Goal: Transaction & Acquisition: Purchase product/service

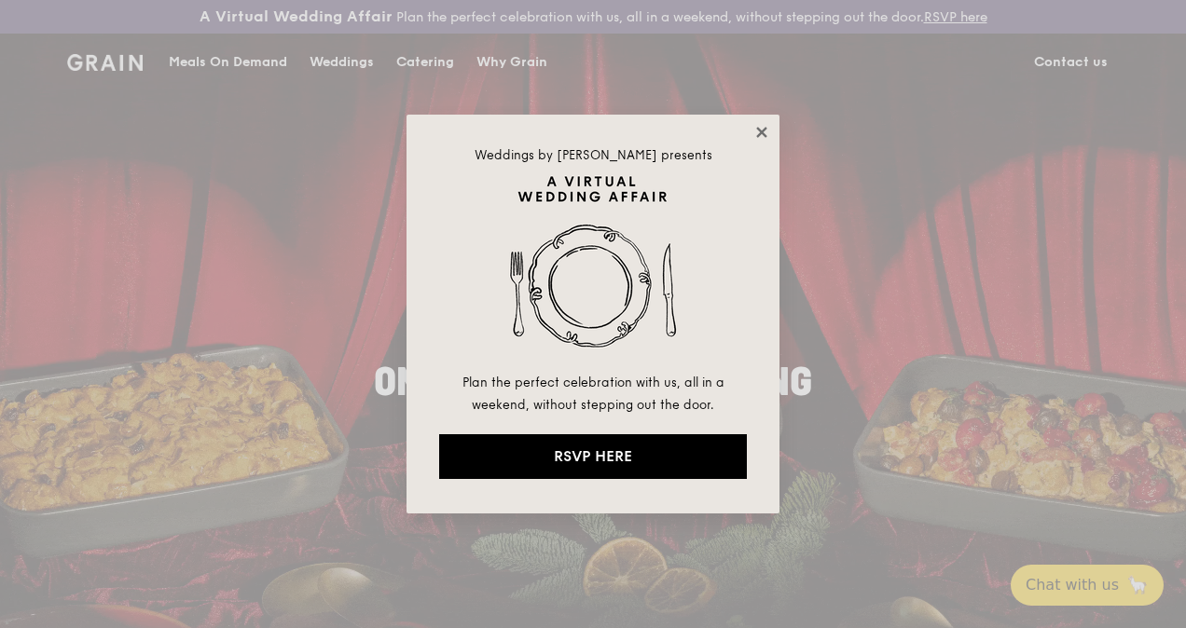
click at [755, 127] on icon at bounding box center [761, 132] width 17 height 17
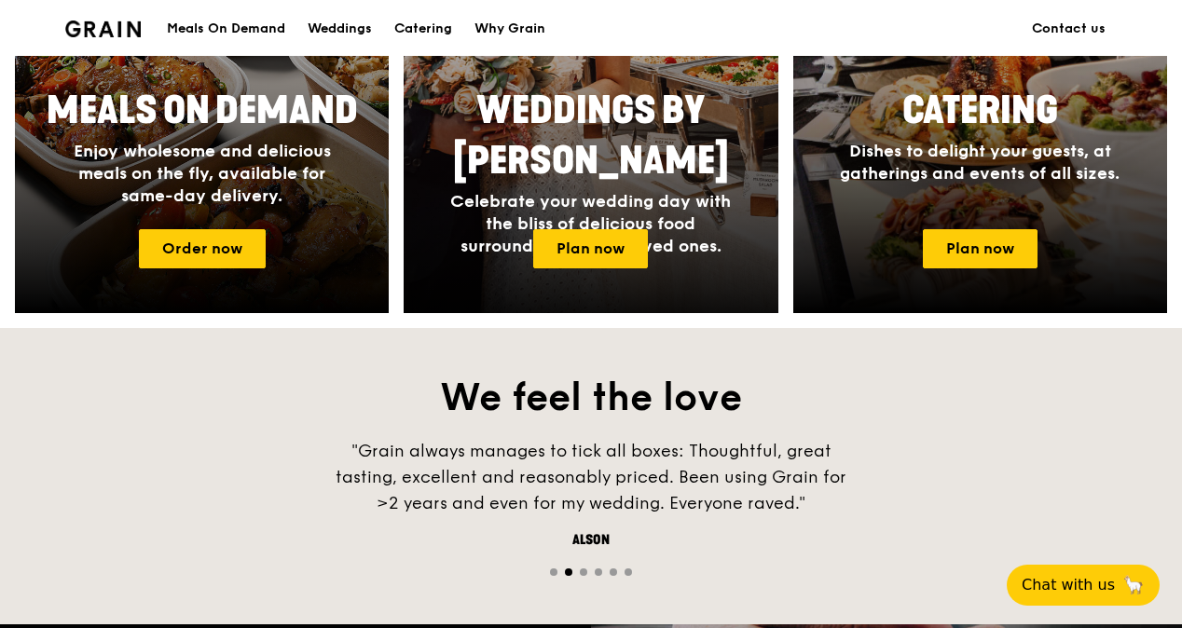
scroll to position [839, 0]
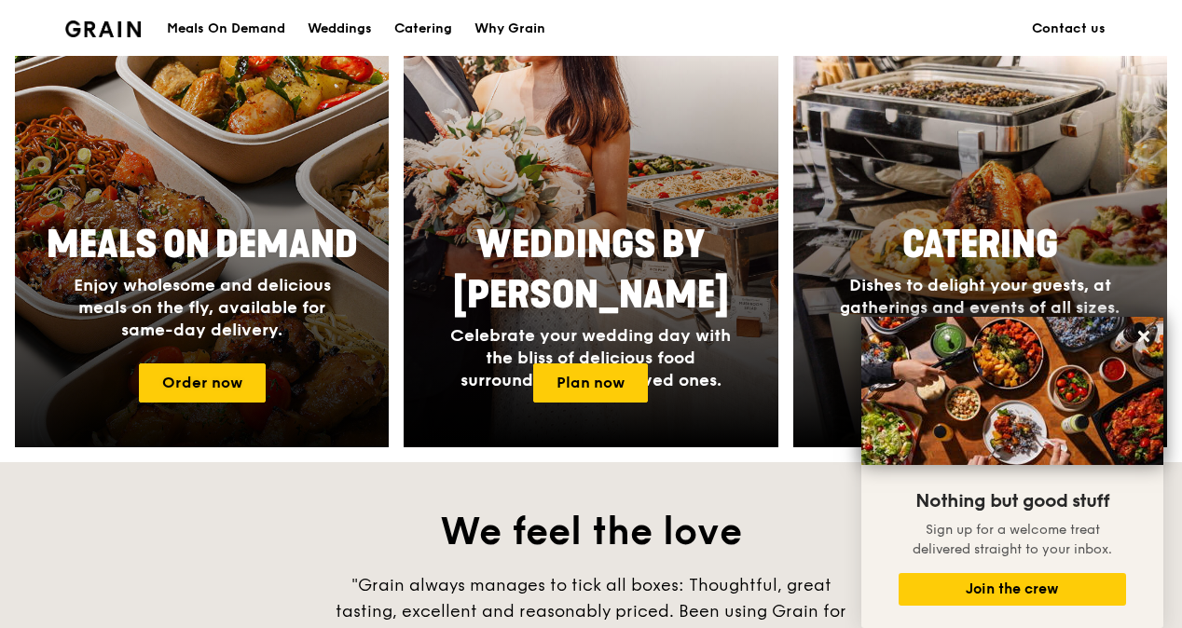
click at [219, 364] on div at bounding box center [201, 202] width 411 height 542
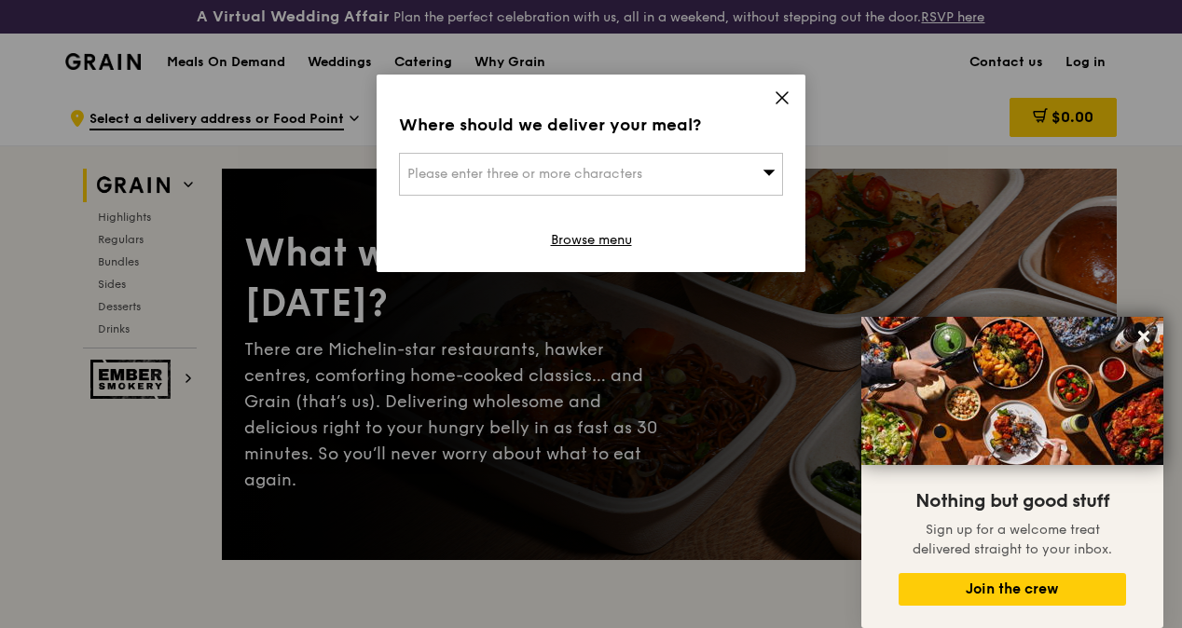
click at [772, 98] on div "Where should we deliver your meal? Please enter three or more characters Browse…" at bounding box center [591, 174] width 429 height 198
click at [774, 105] on span at bounding box center [782, 100] width 17 height 21
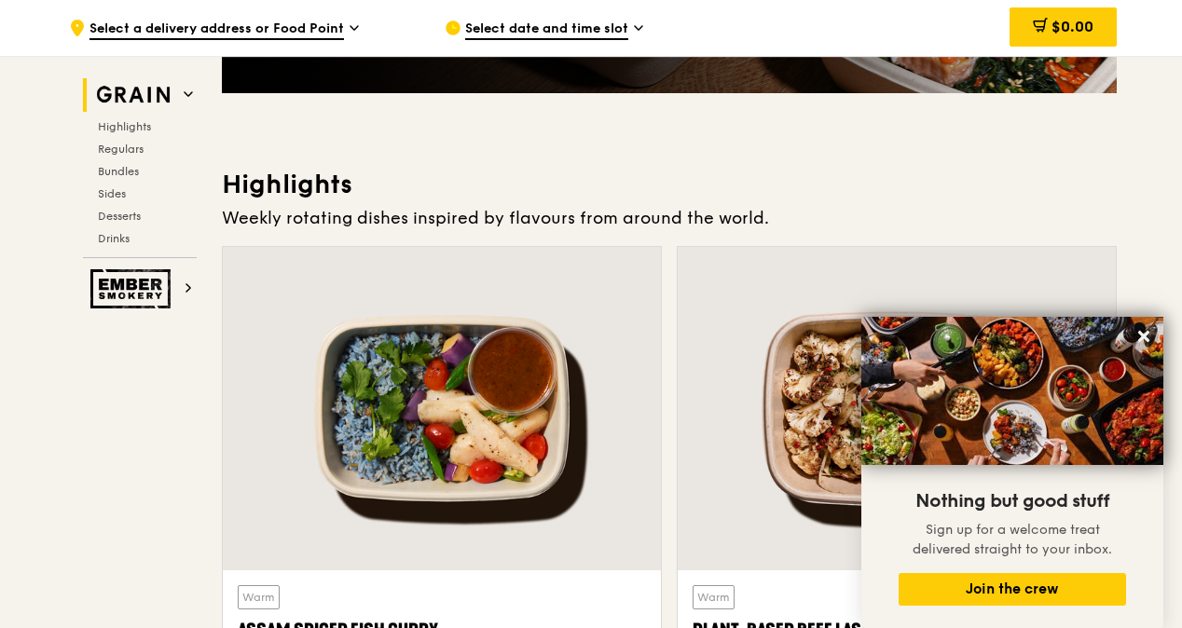
scroll to position [746, 0]
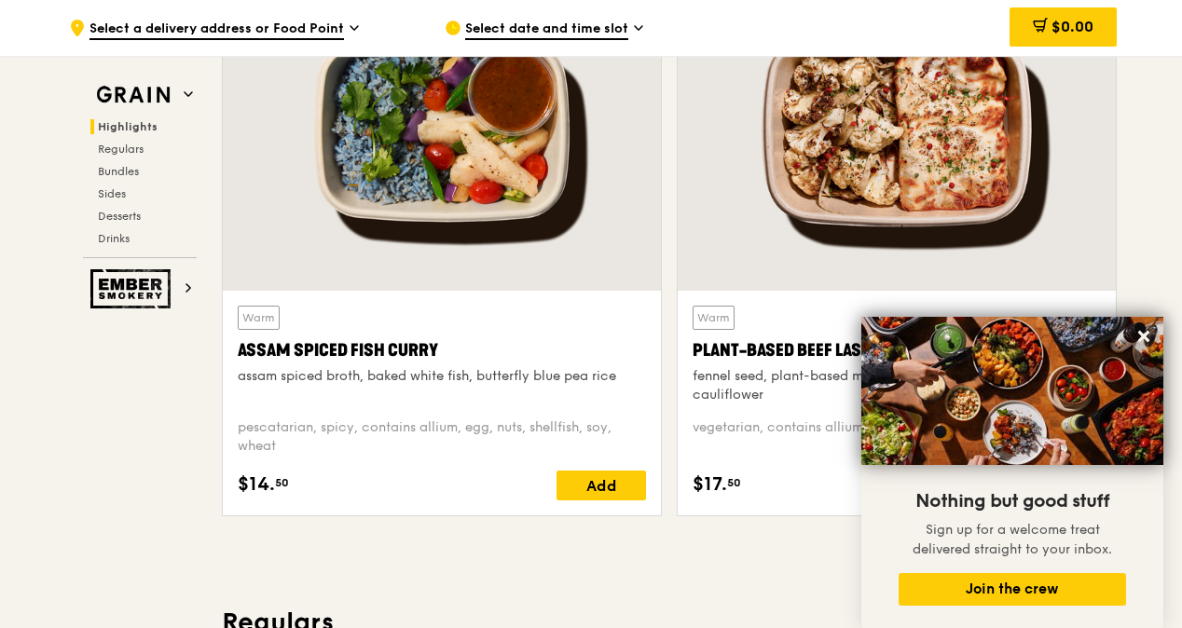
drag, startPoint x: 1139, startPoint y: 336, endPoint x: 1124, endPoint y: 331, distance: 15.6
click at [1138, 333] on icon at bounding box center [1144, 336] width 17 height 17
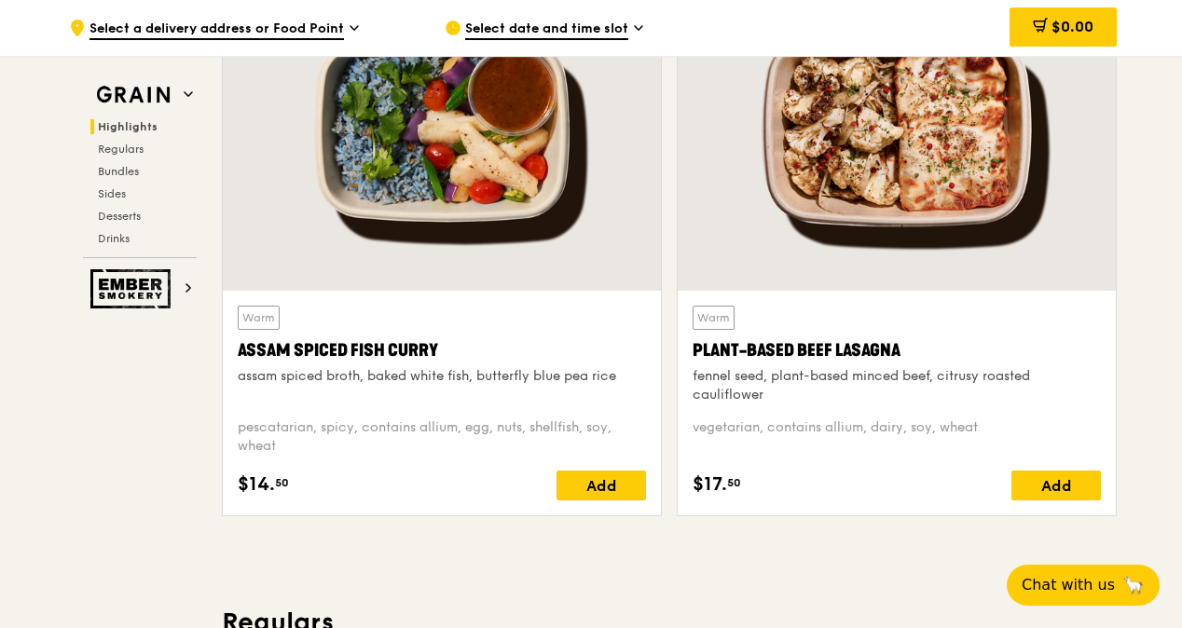
drag, startPoint x: 802, startPoint y: 369, endPoint x: 1140, endPoint y: 422, distance: 342.6
click at [730, 360] on div "Plant-Based Beef Lasagna" at bounding box center [897, 351] width 408 height 26
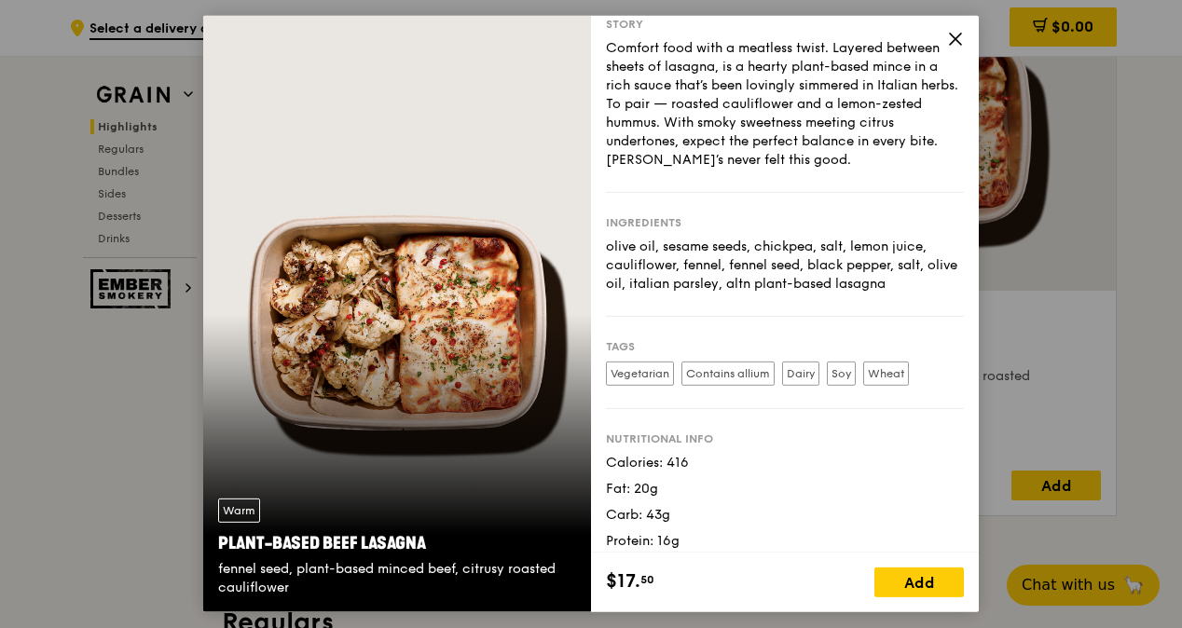
scroll to position [49, 0]
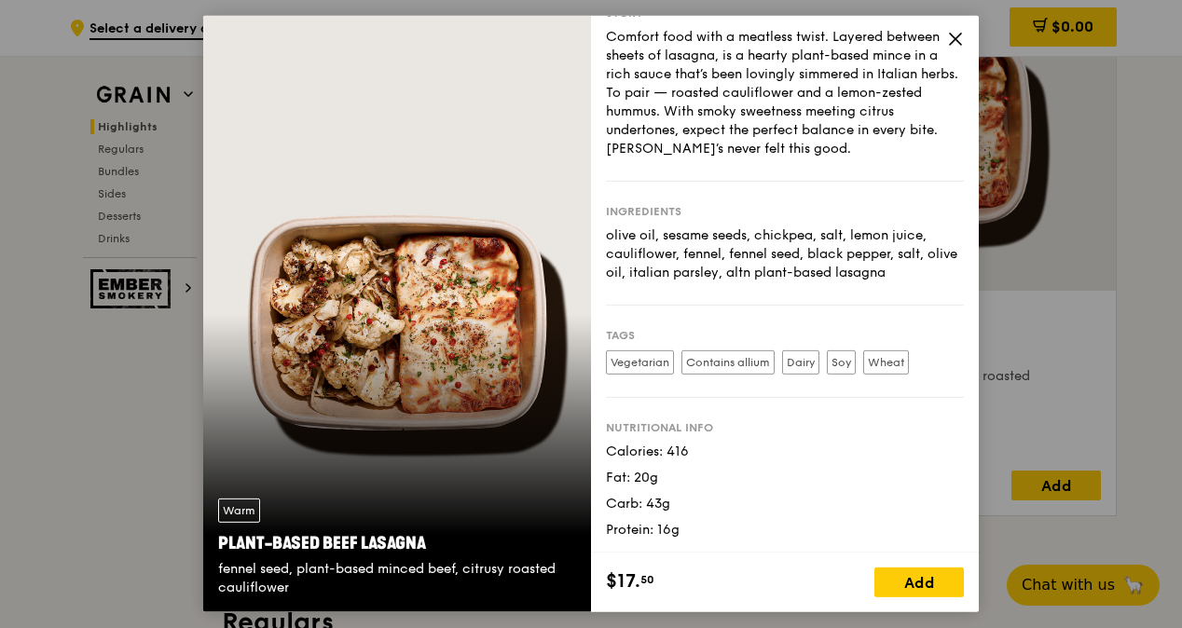
drag, startPoint x: 954, startPoint y: 43, endPoint x: 787, endPoint y: 313, distance: 317.8
click at [952, 45] on icon at bounding box center [955, 39] width 17 height 17
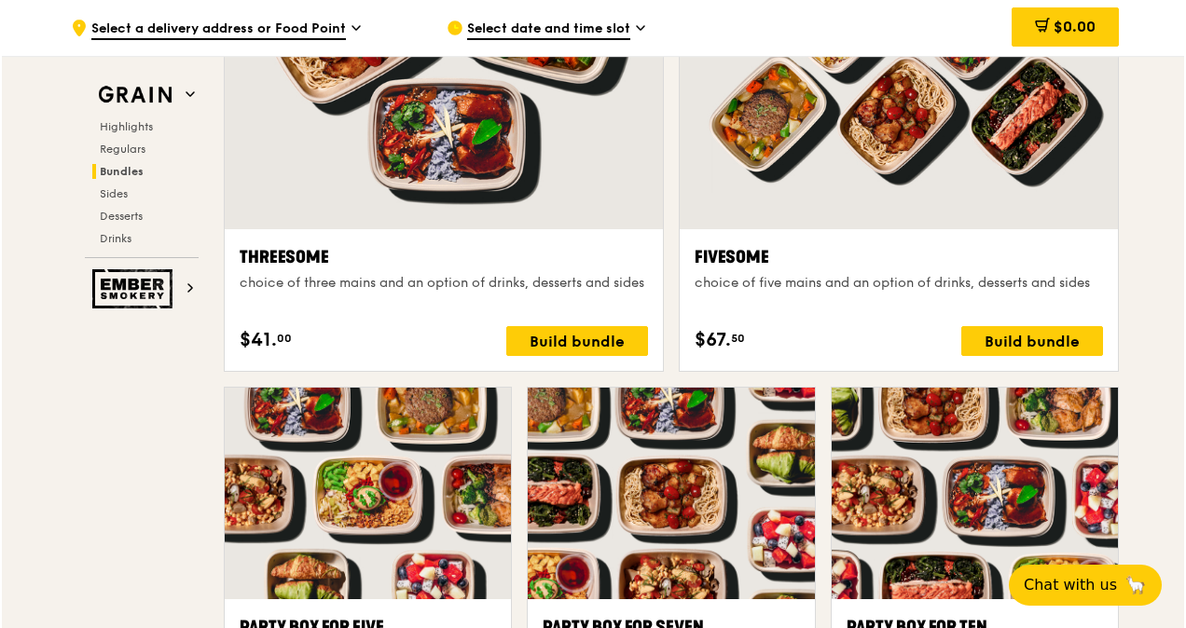
scroll to position [3618, 0]
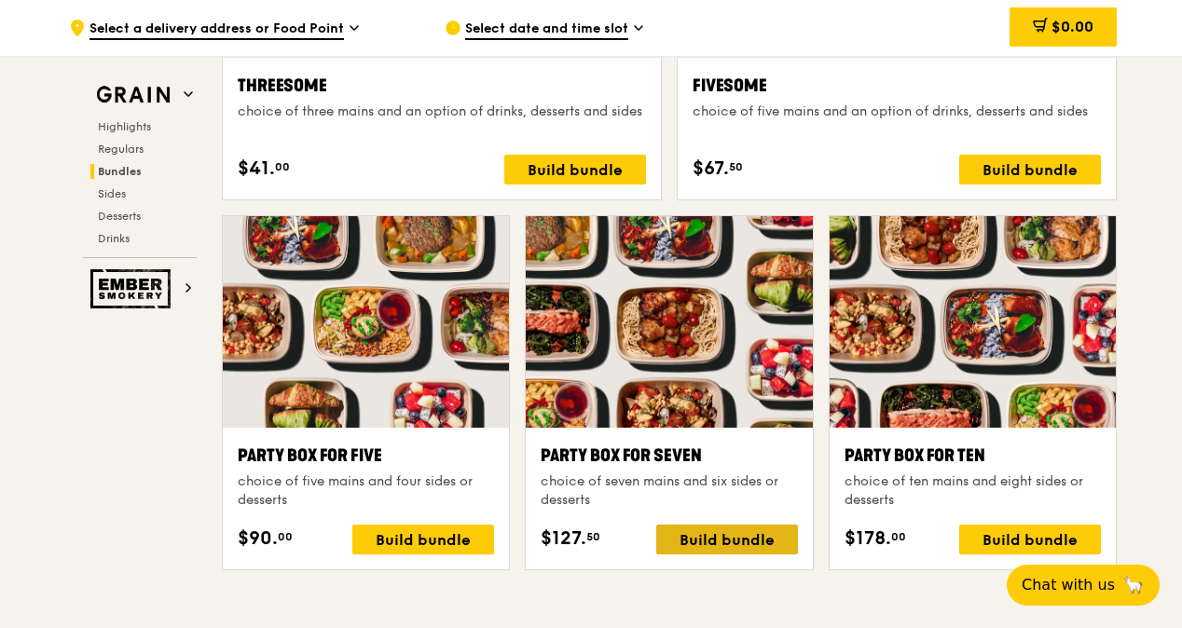
click at [725, 555] on div "Build bundle" at bounding box center [727, 540] width 142 height 30
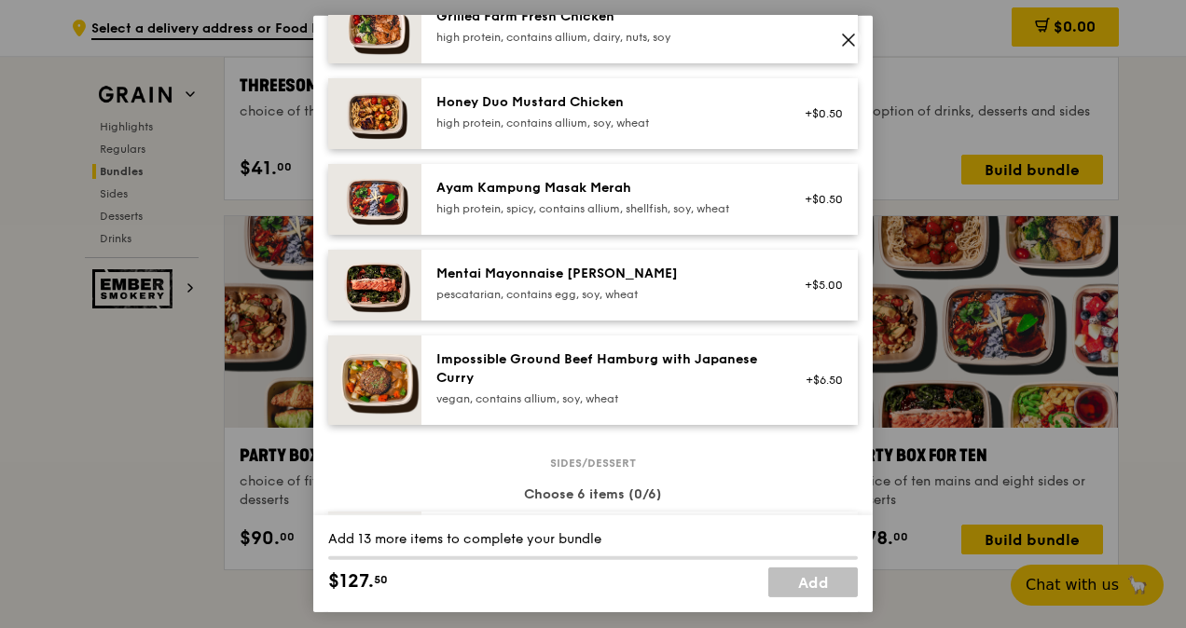
scroll to position [564, 0]
click at [847, 40] on icon at bounding box center [848, 40] width 17 height 17
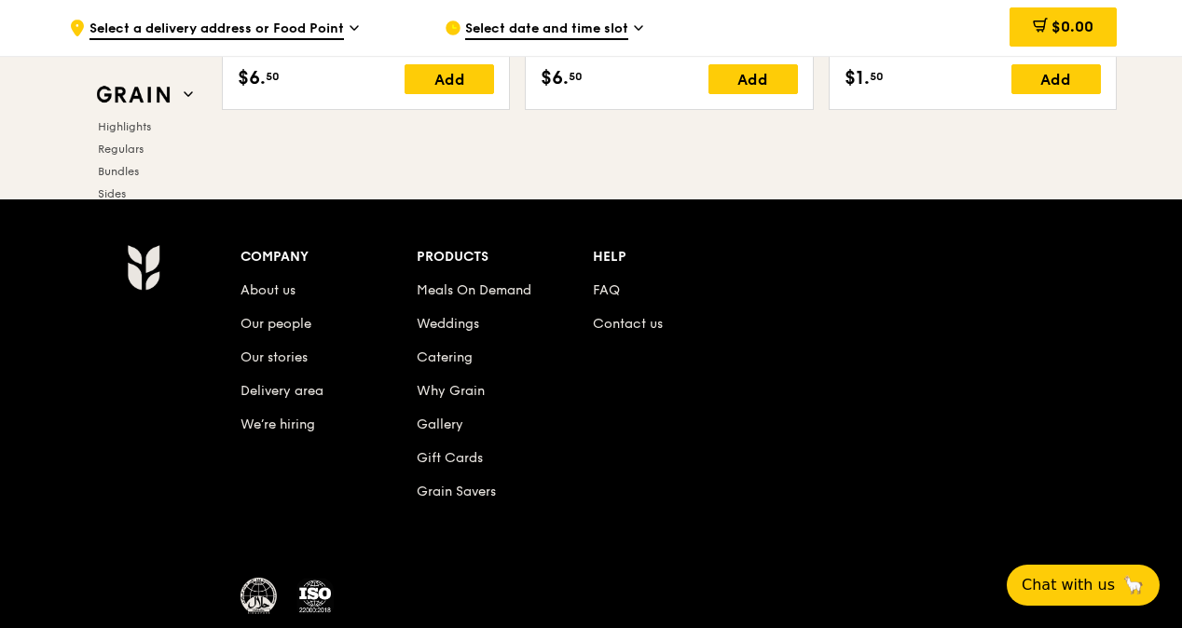
scroll to position [7978, 0]
